Goal: Use online tool/utility

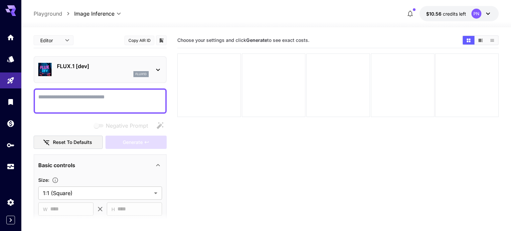
click at [66, 70] on p "FLUX.1 [dev]" at bounding box center [103, 66] width 92 height 8
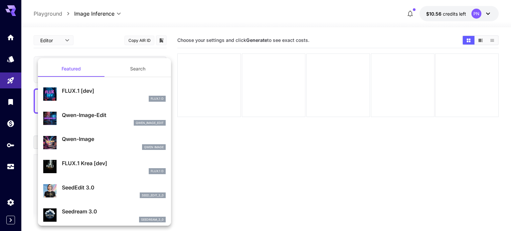
click at [208, 142] on div at bounding box center [255, 115] width 511 height 231
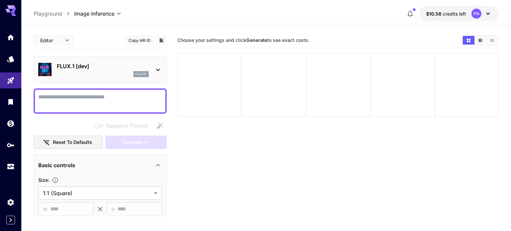
click at [405, 15] on button "button" at bounding box center [409, 13] width 13 height 13
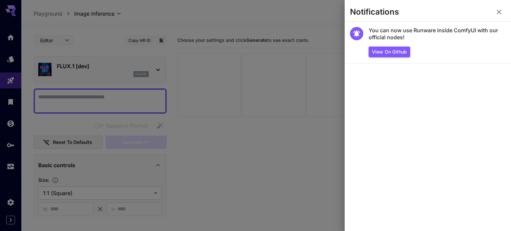
click at [500, 13] on icon "button" at bounding box center [499, 12] width 5 height 5
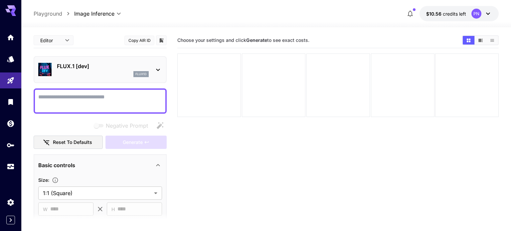
click at [480, 20] on div at bounding box center [266, 23] width 490 height 8
click at [487, 17] on icon at bounding box center [488, 14] width 8 height 8
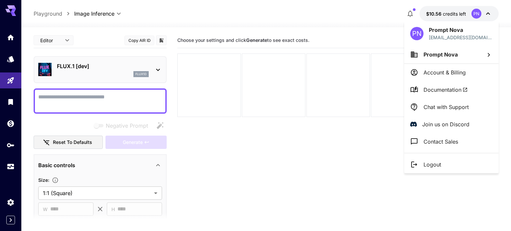
click at [487, 17] on div at bounding box center [255, 115] width 511 height 231
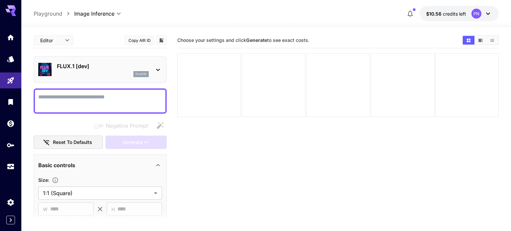
click at [487, 17] on icon at bounding box center [488, 14] width 8 height 8
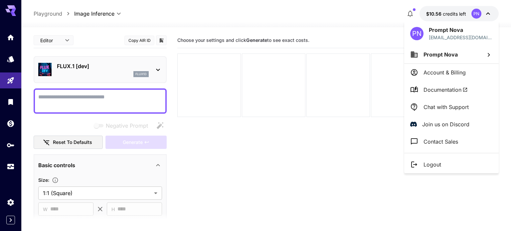
click at [487, 17] on div at bounding box center [255, 115] width 511 height 231
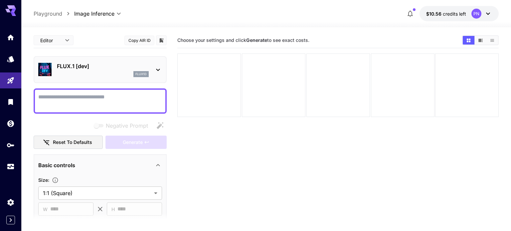
click at [490, 14] on icon at bounding box center [488, 14] width 8 height 8
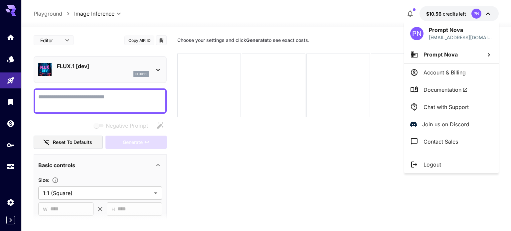
click at [490, 14] on div at bounding box center [255, 115] width 511 height 231
